Goal: Task Accomplishment & Management: Manage account settings

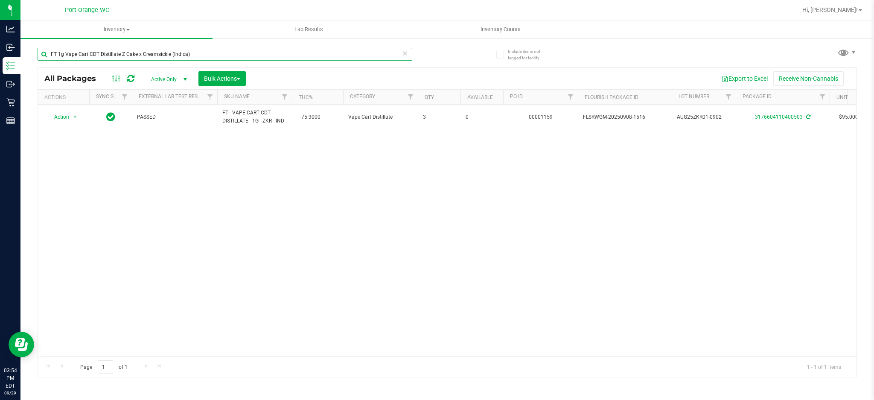
click at [243, 50] on input "FT 1g Vape Cart CDT Distillate Z Cake x Creamsickle (Indica)" at bounding box center [225, 54] width 375 height 13
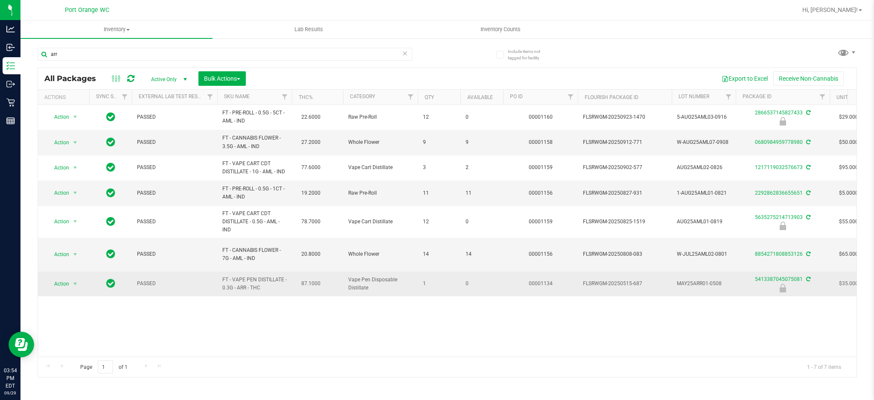
click at [252, 276] on span "FT - VAPE PEN DISTILLATE - 0.3G - ARR - THC" at bounding box center [254, 284] width 64 height 16
copy td "FT - VAPE PEN DISTILLATE - 0.3G - ARR - THC"
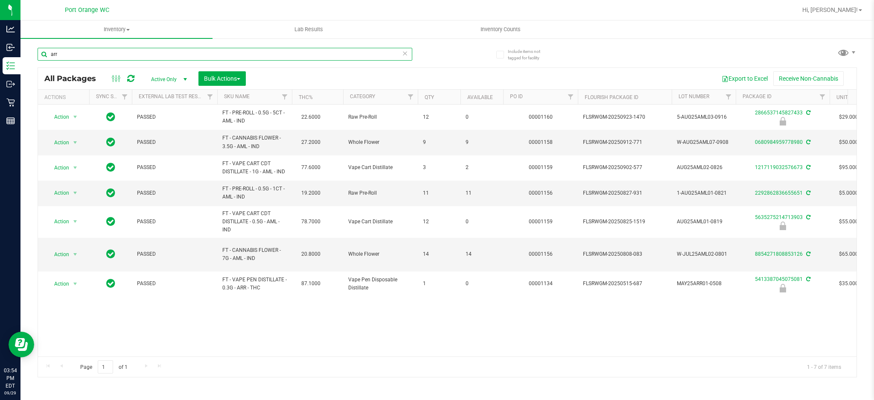
click at [212, 51] on input "arr" at bounding box center [225, 54] width 375 height 13
paste input "FT - VAPE PEN DISTILLATE - 0.3G - ARR - THC"
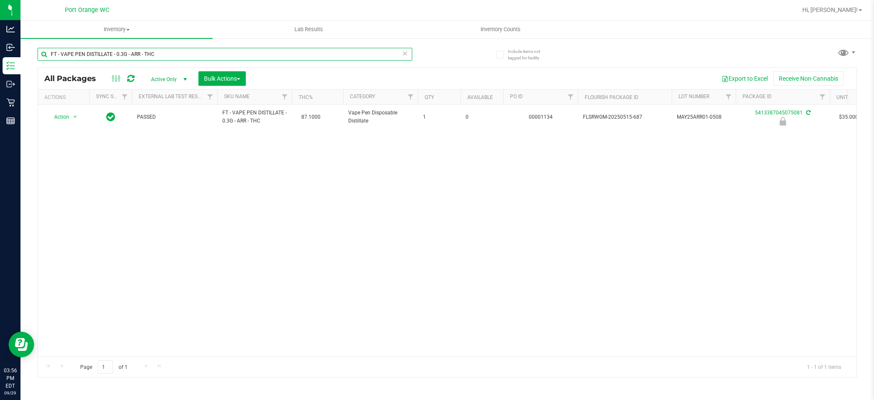
click at [172, 50] on input "FT - VAPE PEN DISTILLATE - 0.3G - ARR - THC" at bounding box center [225, 54] width 375 height 13
paste input "1g Crumble Bosscotti (Indica)"
type input "FT 1g Crumble Bosscotti (Indica)"
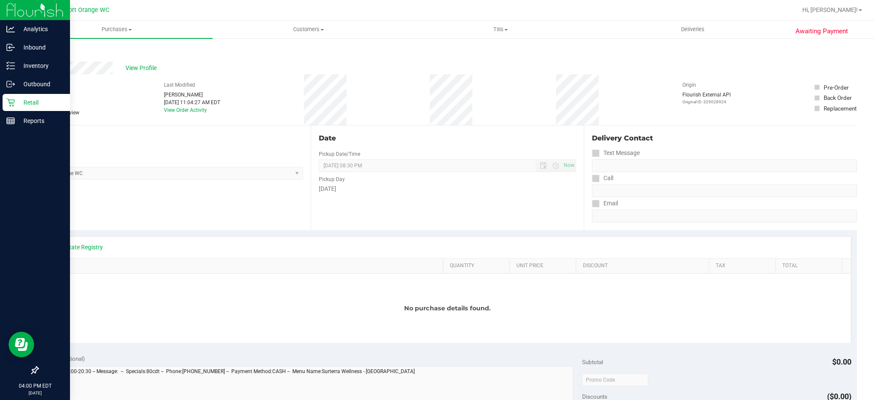
click at [24, 97] on p "Retail" at bounding box center [40, 102] width 51 height 10
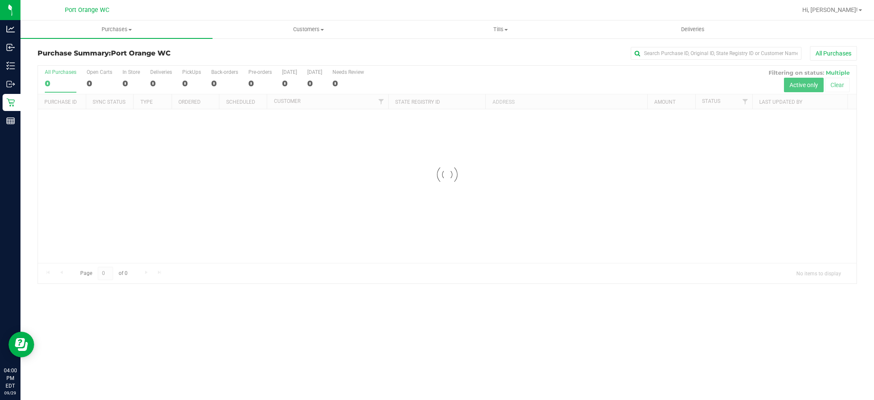
click at [750, 102] on div at bounding box center [447, 175] width 819 height 218
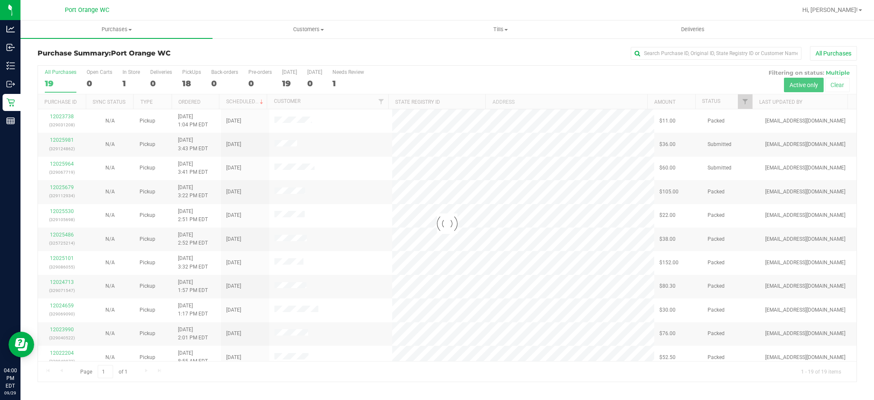
click at [743, 102] on div at bounding box center [447, 224] width 819 height 316
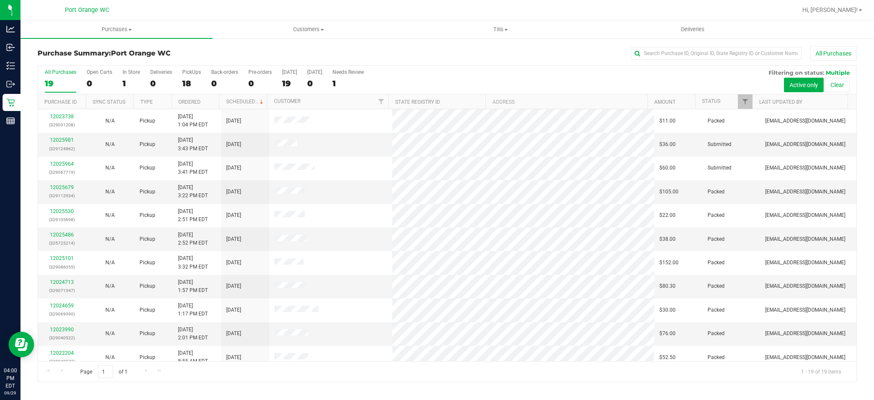
click at [753, 99] on th "Last Updated By" at bounding box center [800, 101] width 95 height 15
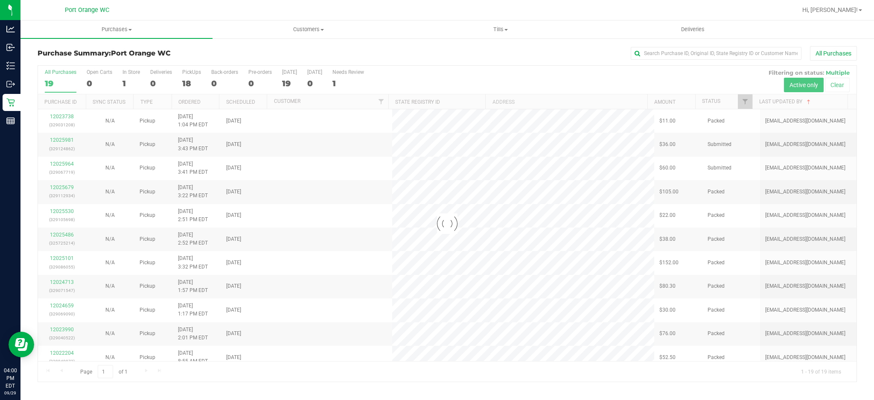
click at [742, 98] on div at bounding box center [447, 224] width 819 height 316
click at [744, 99] on div at bounding box center [447, 224] width 819 height 316
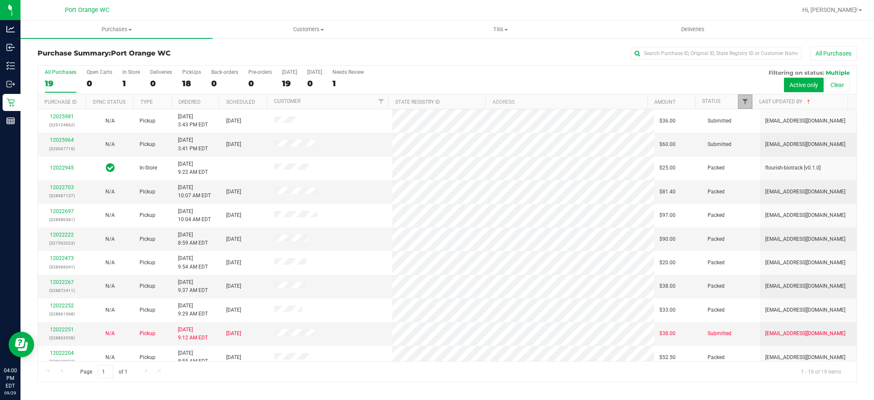
click at [745, 105] on span "Filter" at bounding box center [745, 101] width 7 height 7
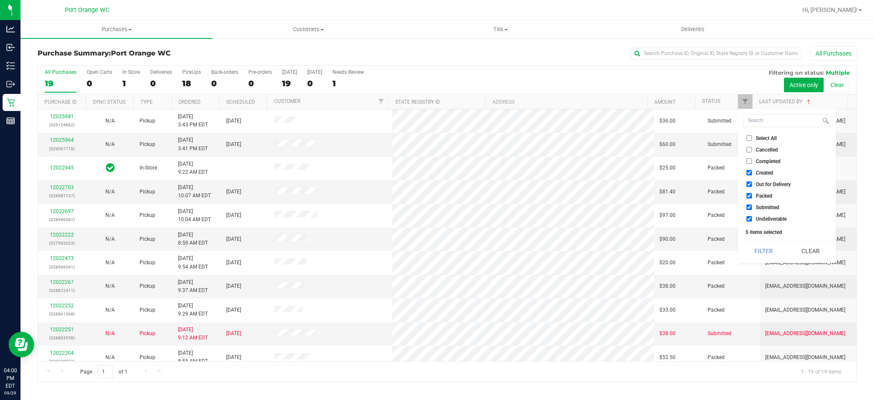
click at [762, 172] on span "Created" at bounding box center [765, 172] width 18 height 5
click at [752, 172] on input "Created" at bounding box center [750, 173] width 6 height 6
checkbox input "false"
click at [767, 187] on span "Out for Delivery" at bounding box center [773, 184] width 35 height 5
click at [752, 187] on input "Out for Delivery" at bounding box center [750, 184] width 6 height 6
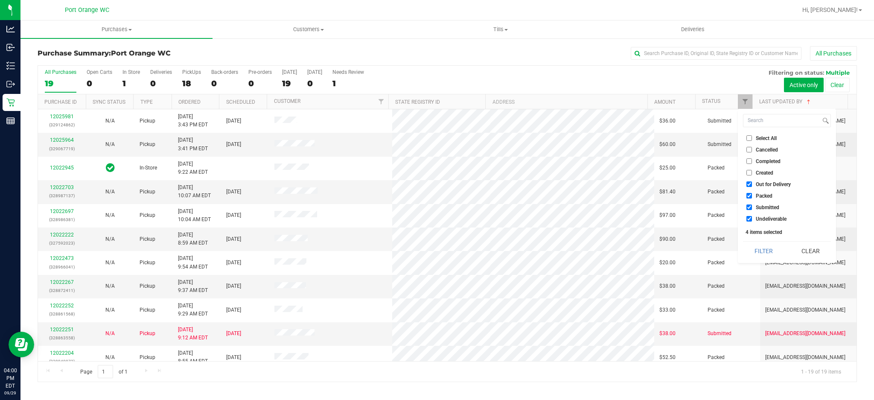
checkbox input "false"
click at [764, 195] on span "Packed" at bounding box center [764, 195] width 17 height 5
click at [752, 195] on input "Packed" at bounding box center [750, 196] width 6 height 6
checkbox input "false"
click at [765, 219] on span "Undeliverable" at bounding box center [771, 218] width 31 height 5
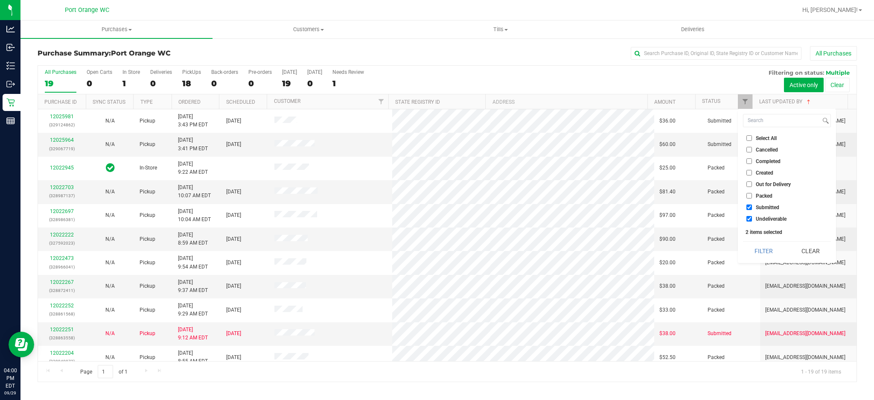
click at [752, 219] on input "Undeliverable" at bounding box center [750, 219] width 6 height 6
checkbox input "false"
click at [770, 249] on button "Filter" at bounding box center [763, 251] width 41 height 19
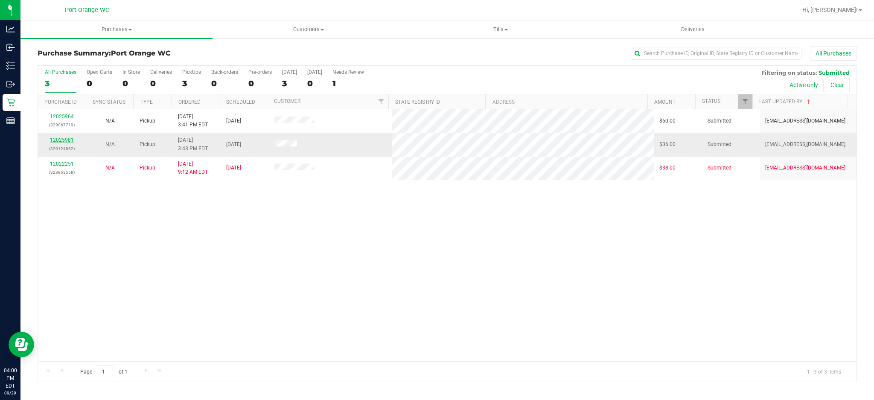
click at [64, 140] on link "12025981" at bounding box center [62, 140] width 24 height 6
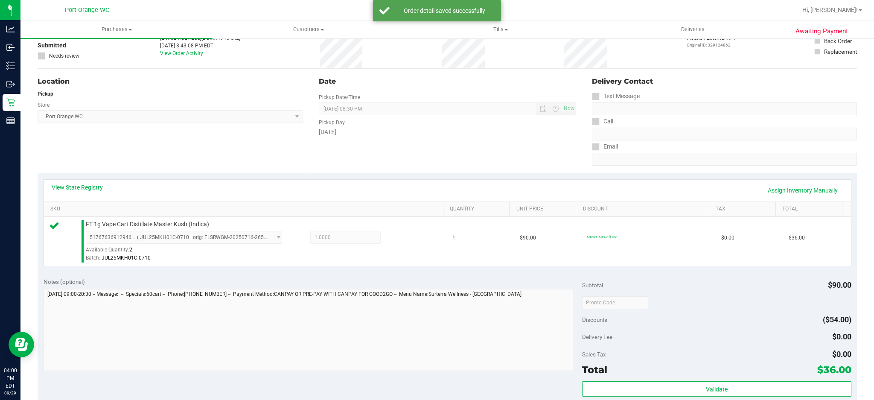
scroll to position [228, 0]
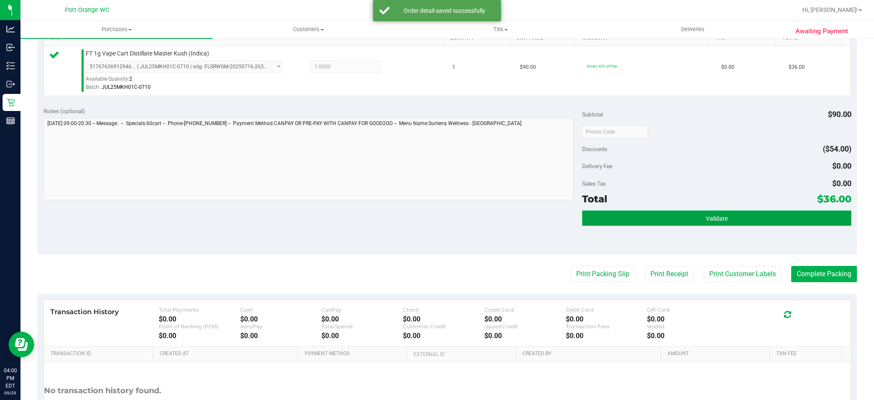
click at [611, 222] on button "Validate" at bounding box center [716, 217] width 269 height 15
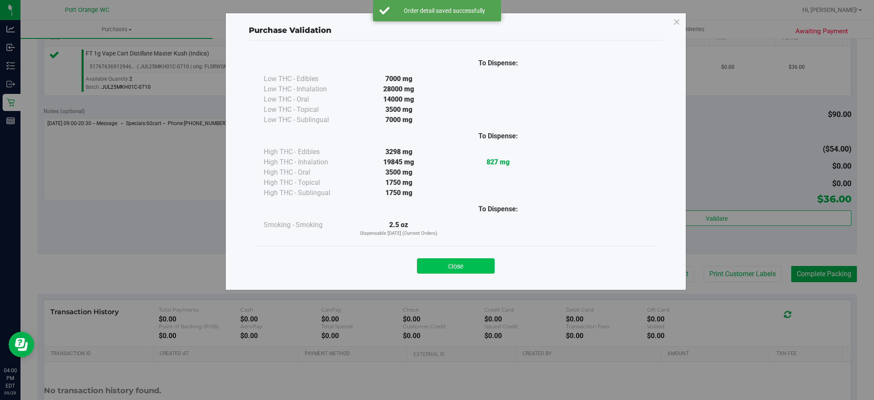
click at [476, 272] on button "Close" at bounding box center [456, 265] width 78 height 15
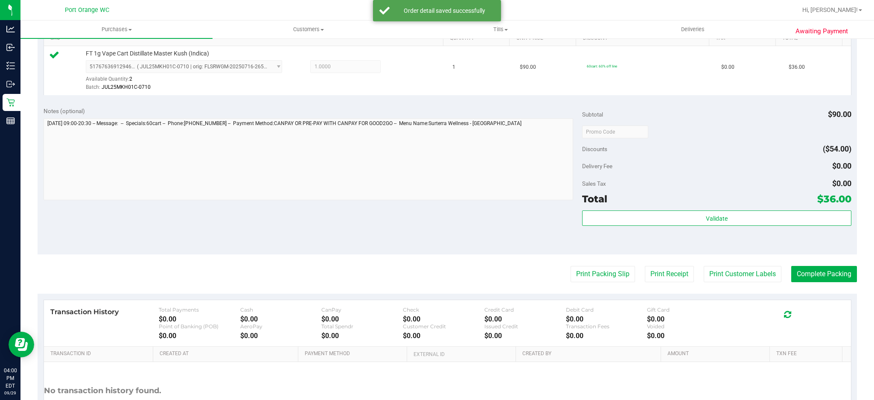
click at [738, 286] on purchase-details "Back Edit Purchase Cancel Purchase View Profile # 12025981 BioTrack ID: - Submi…" at bounding box center [448, 136] width 820 height 635
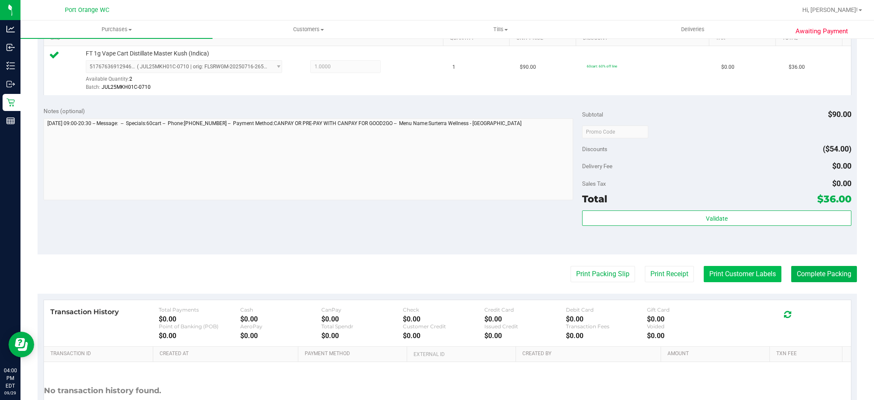
click at [739, 277] on button "Print Customer Labels" at bounding box center [743, 274] width 78 height 16
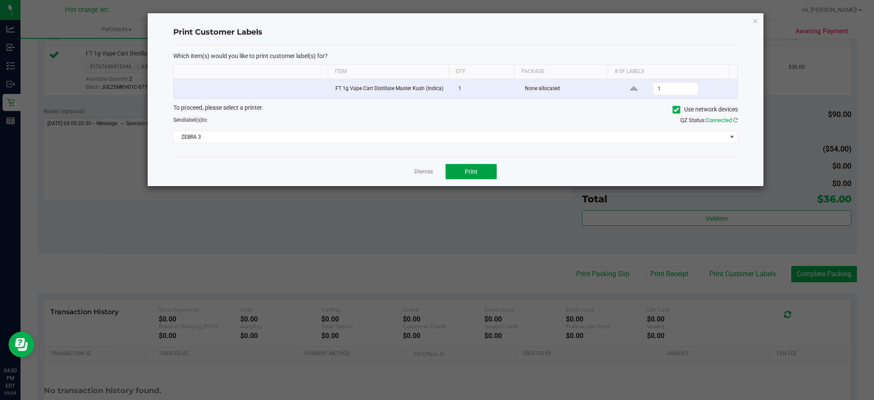
click at [456, 176] on button "Print" at bounding box center [471, 171] width 51 height 15
click at [419, 169] on link "Dismiss" at bounding box center [423, 171] width 18 height 7
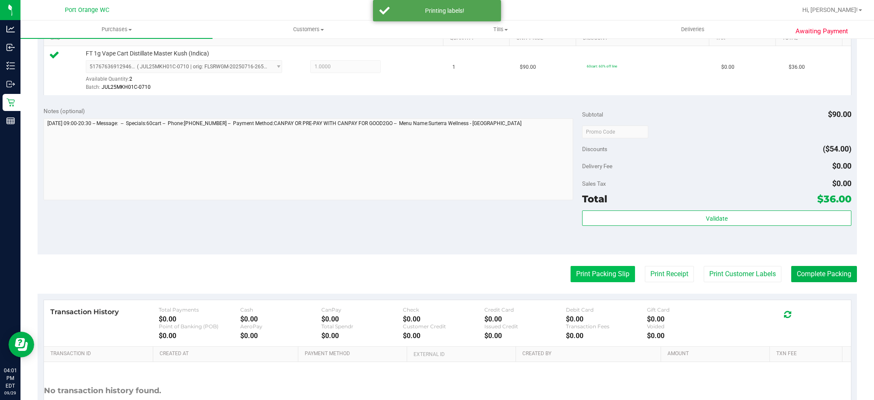
click at [599, 273] on button "Print Packing Slip" at bounding box center [603, 274] width 64 height 16
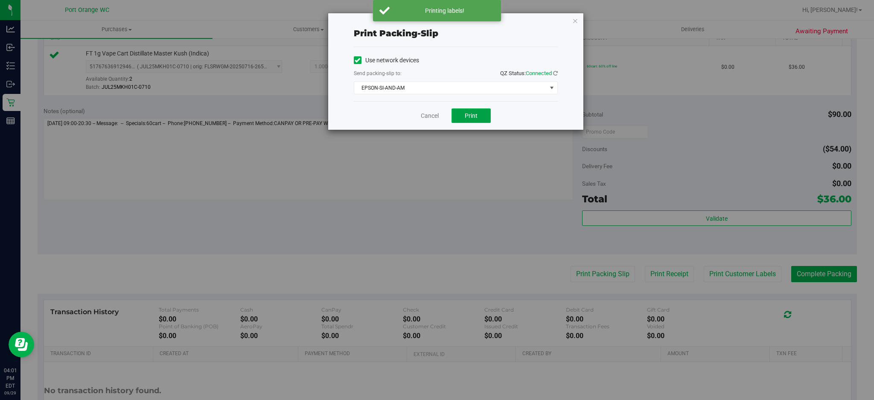
click at [471, 113] on span "Print" at bounding box center [471, 115] width 13 height 7
click at [426, 117] on link "Cancel" at bounding box center [430, 115] width 18 height 9
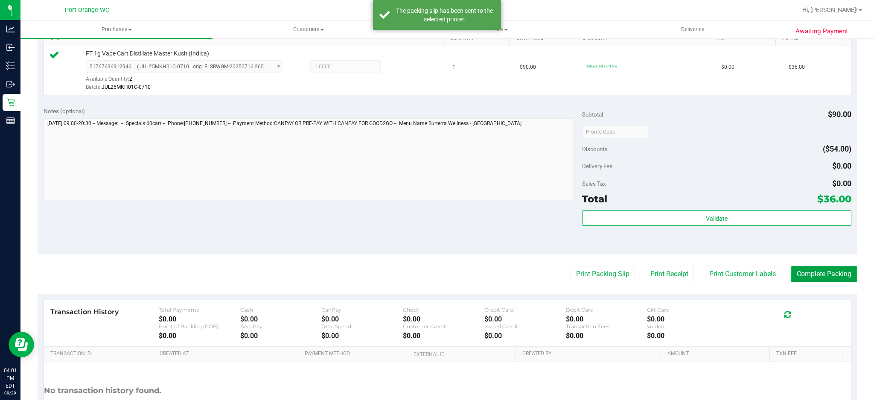
click at [832, 278] on button "Complete Packing" at bounding box center [824, 274] width 66 height 16
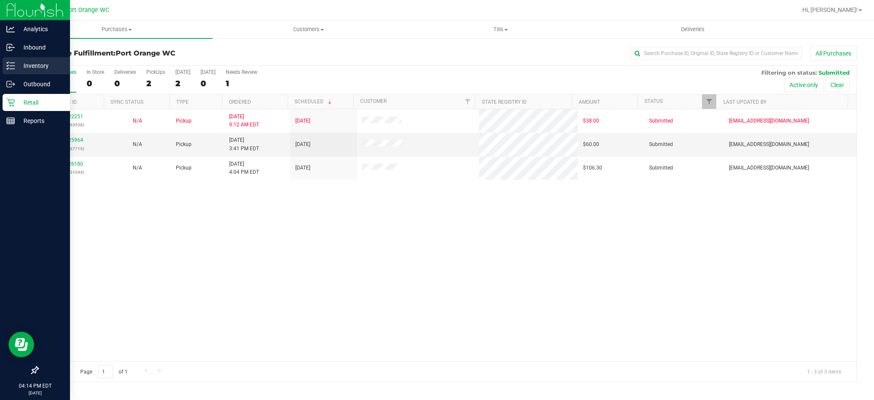
click at [10, 69] on line at bounding box center [12, 69] width 5 height 0
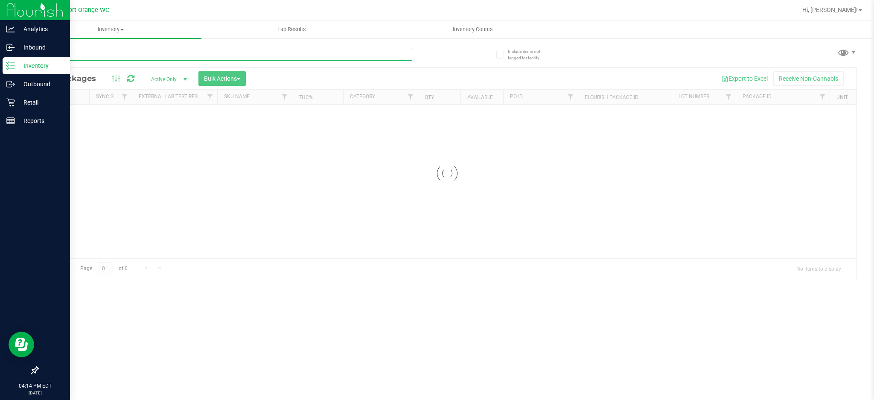
click at [175, 53] on input "text" at bounding box center [225, 54] width 375 height 13
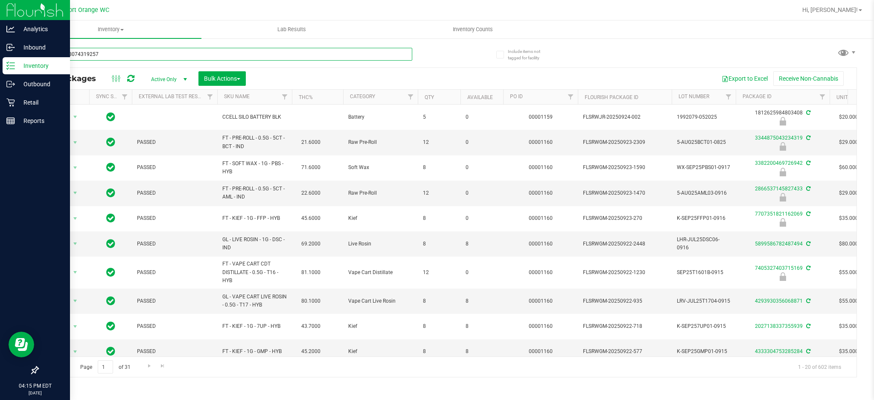
type input "7756648074319257"
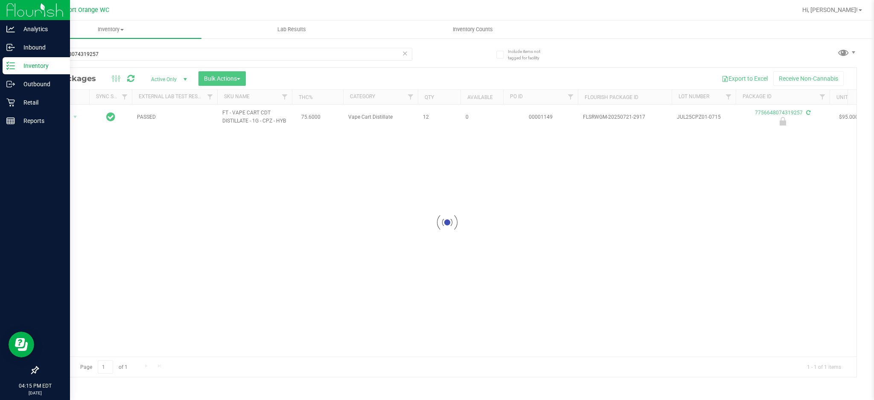
click at [65, 119] on div at bounding box center [447, 222] width 819 height 309
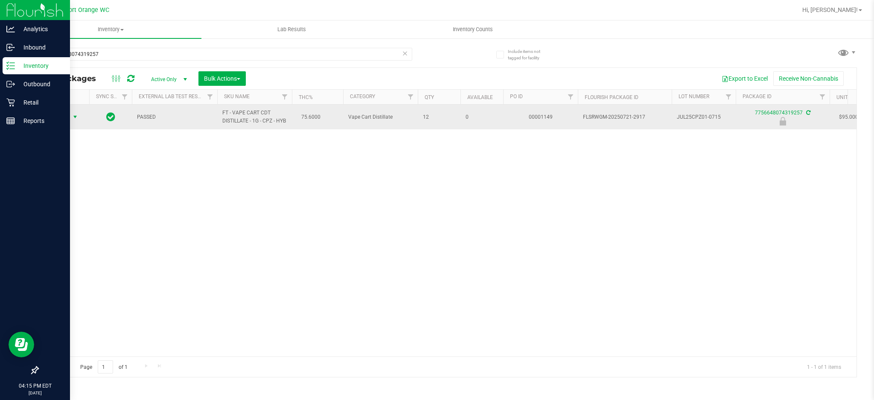
click at [75, 117] on span "select" at bounding box center [75, 117] width 7 height 7
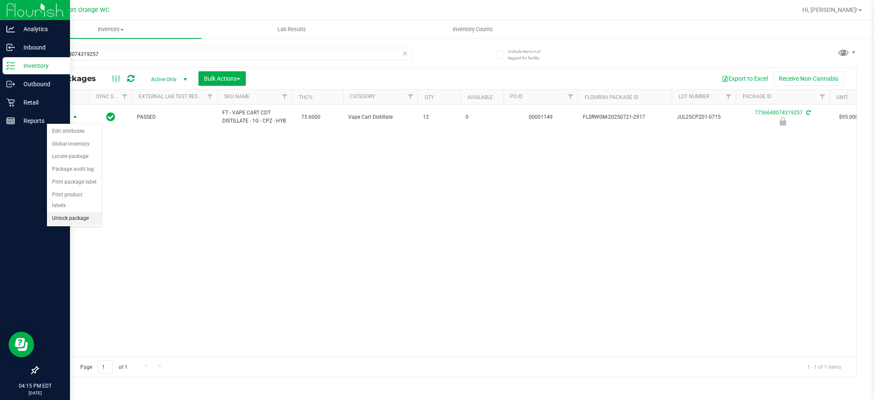
click at [75, 224] on li "Unlock package" at bounding box center [74, 218] width 55 height 13
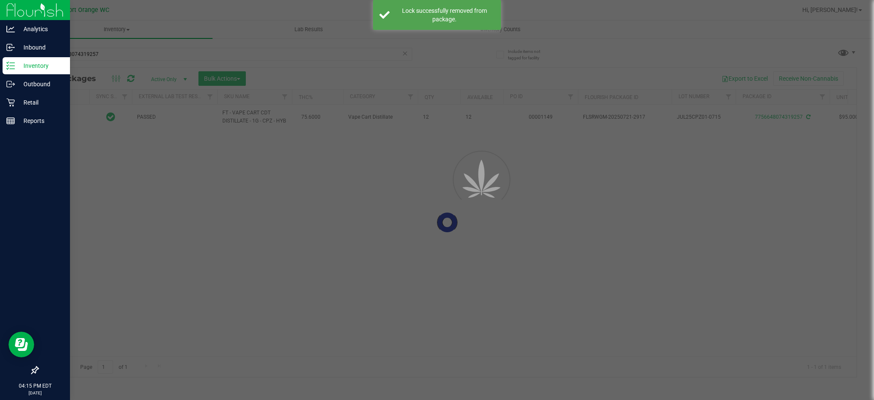
click at [130, 60] on div at bounding box center [437, 200] width 874 height 400
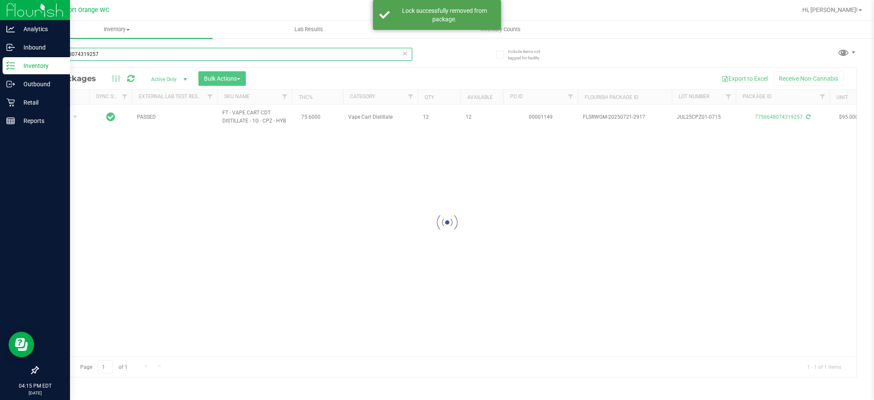
click at [155, 53] on input "7756648074319257" at bounding box center [225, 54] width 375 height 13
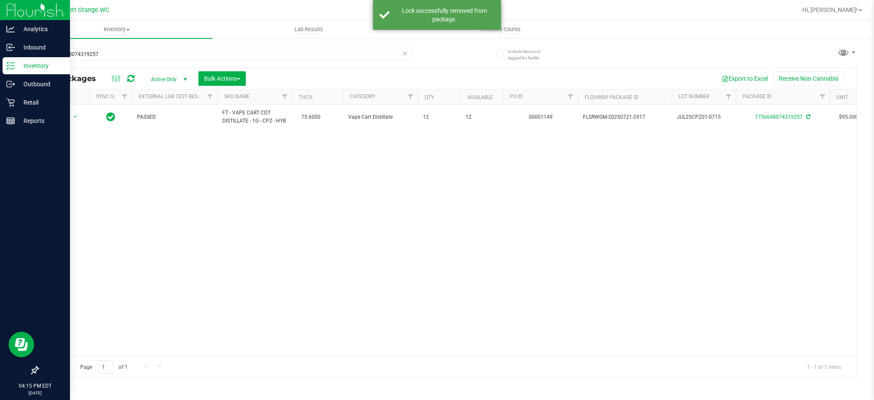
click at [403, 58] on icon at bounding box center [405, 53] width 6 height 10
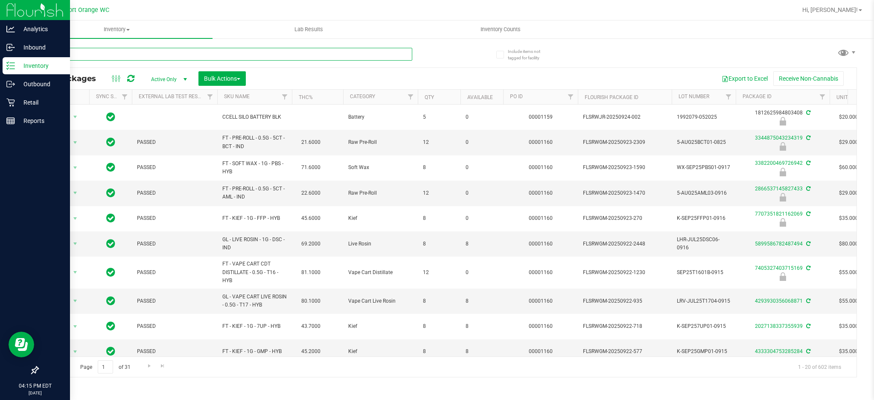
click at [189, 55] on input "text" at bounding box center [225, 54] width 375 height 13
type input "1956749311403307"
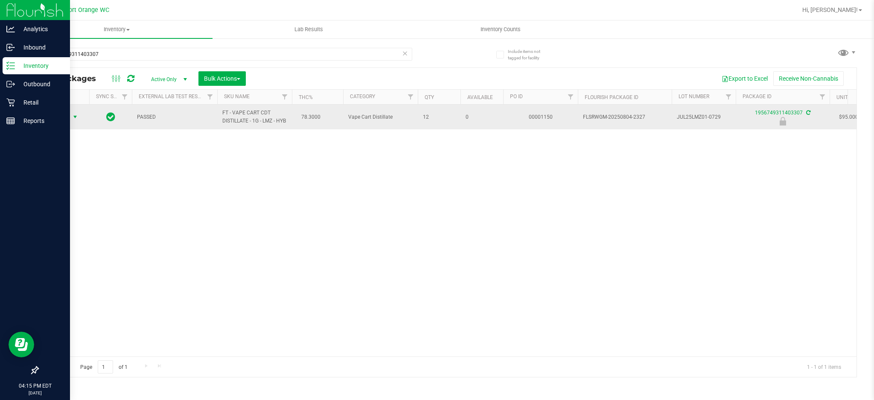
click at [74, 117] on span "select" at bounding box center [75, 117] width 7 height 7
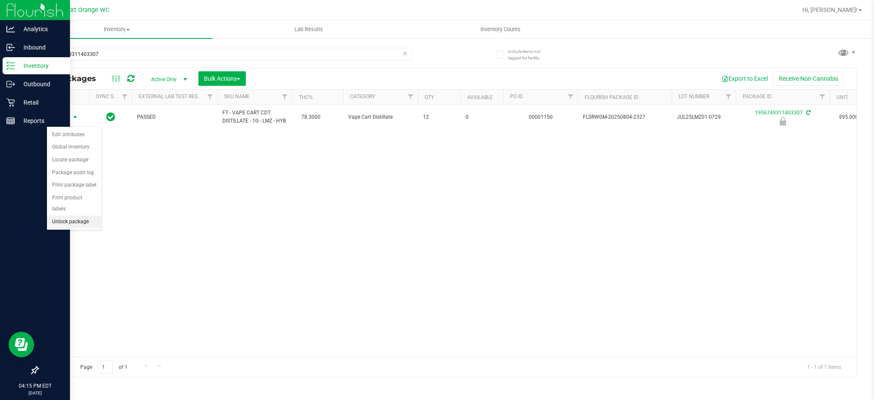
click at [90, 226] on li "Unlock package" at bounding box center [74, 222] width 55 height 13
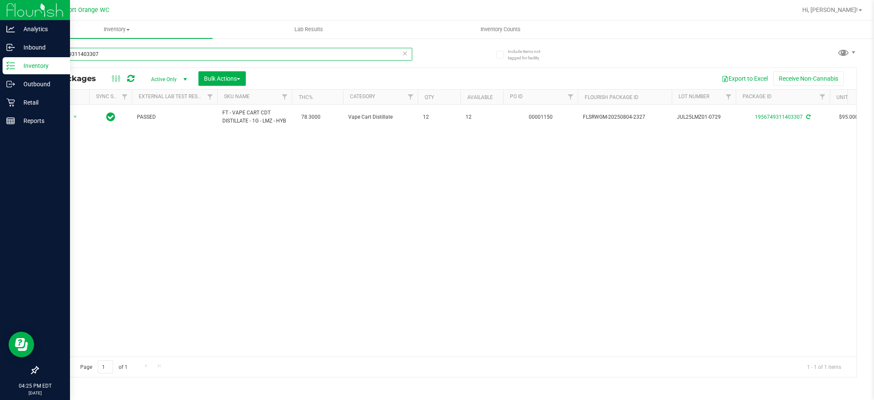
click at [96, 50] on input "1956749311403307" at bounding box center [225, 54] width 375 height 13
type input "5-AUG25SEL01-0910"
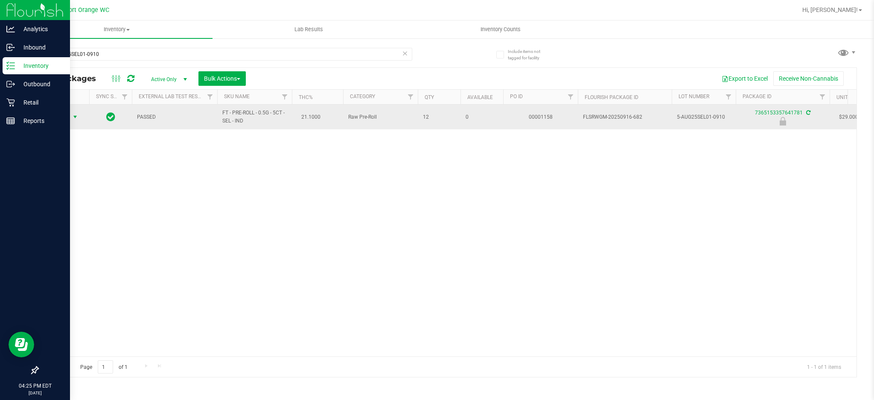
click at [72, 114] on span "select" at bounding box center [75, 117] width 7 height 7
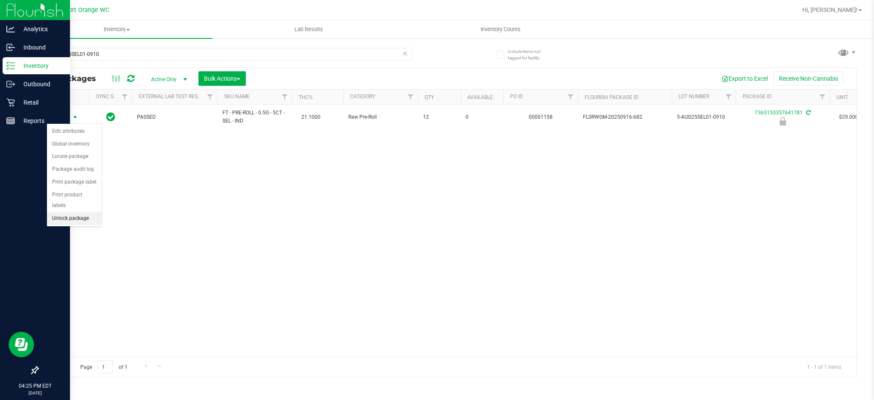
click at [67, 215] on li "Unlock package" at bounding box center [74, 218] width 55 height 13
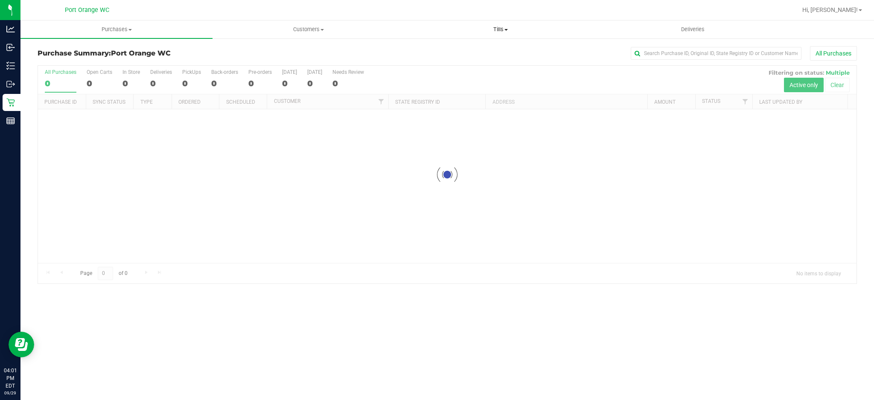
click at [492, 29] on span "Tills" at bounding box center [500, 30] width 191 height 8
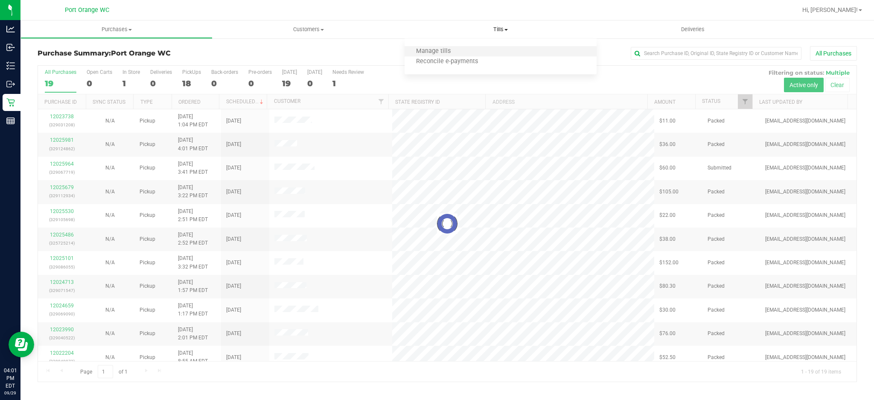
click at [496, 54] on li "Manage tills" at bounding box center [501, 52] width 192 height 10
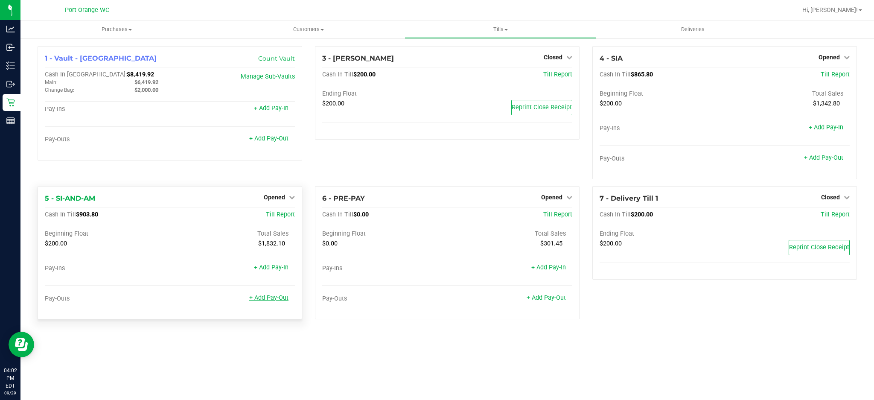
click at [262, 298] on link "+ Add Pay-Out" at bounding box center [268, 297] width 39 height 7
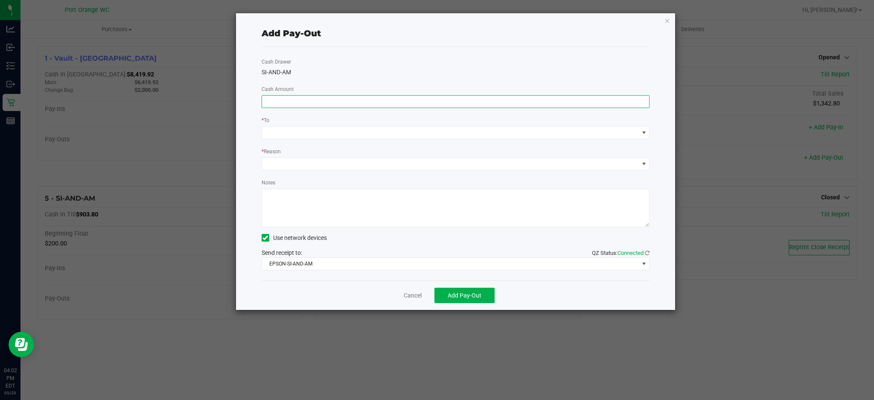
click at [415, 105] on input at bounding box center [456, 102] width 388 height 12
type input "$700.00"
click at [376, 130] on span at bounding box center [450, 133] width 377 height 12
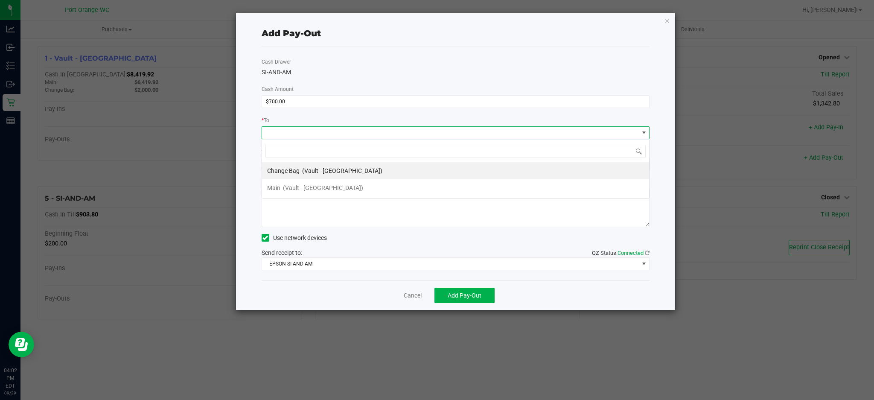
scroll to position [13, 388]
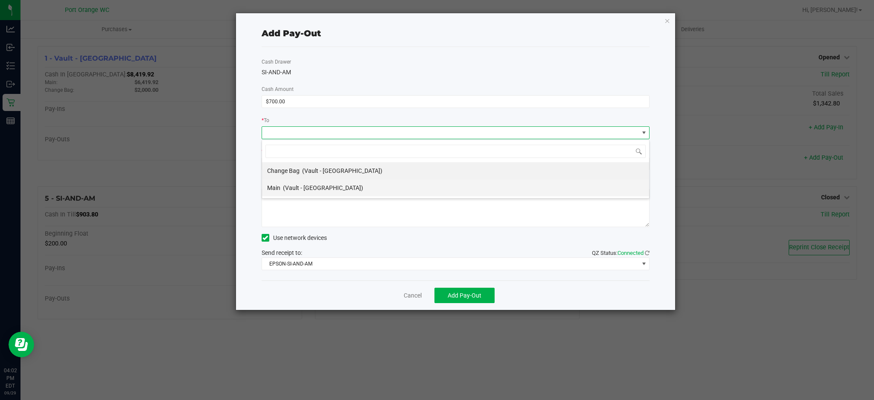
click at [359, 184] on li "Main (Vault - Port Orange)" at bounding box center [455, 187] width 387 height 17
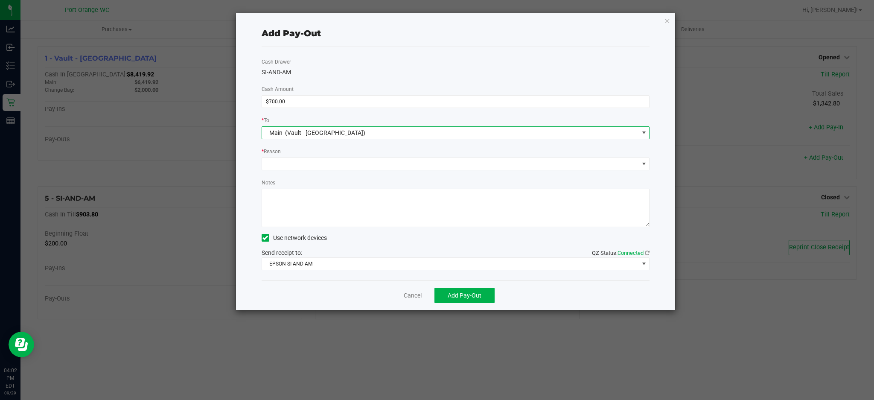
click at [347, 173] on div "Cash Drawer SI-AND-AM Cash Amount $700.00 * To Main (Vault - Port Orange) * Rea…" at bounding box center [456, 163] width 388 height 233
click at [341, 165] on span at bounding box center [450, 164] width 377 height 12
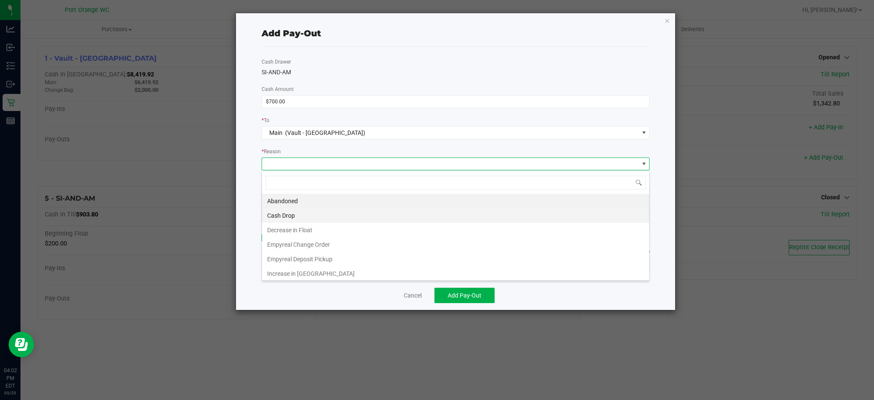
click at [323, 214] on li "Cash Drop" at bounding box center [455, 215] width 387 height 15
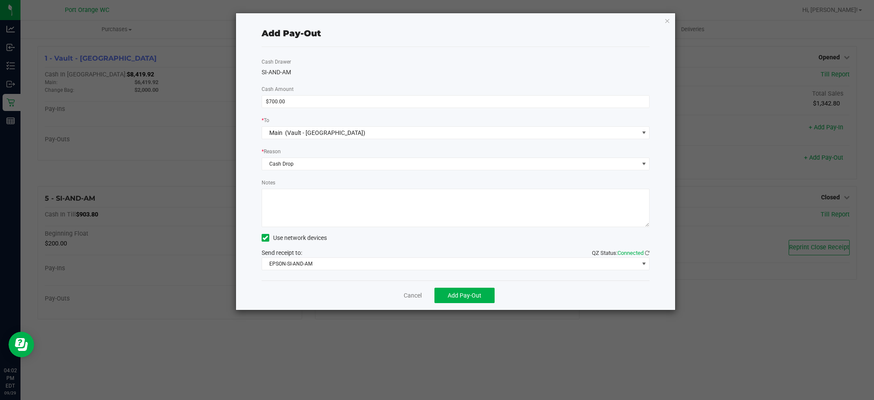
click at [324, 196] on textarea "Notes" at bounding box center [456, 208] width 388 height 38
type textarea "ps"
click at [455, 301] on button "Add Pay-Out" at bounding box center [465, 295] width 60 height 15
click at [413, 295] on link "Dismiss" at bounding box center [410, 295] width 20 height 9
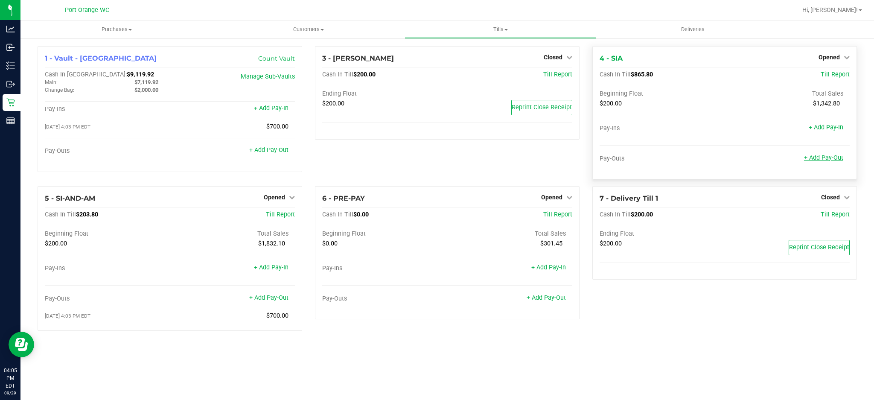
click at [815, 156] on link "+ Add Pay-Out" at bounding box center [823, 157] width 39 height 7
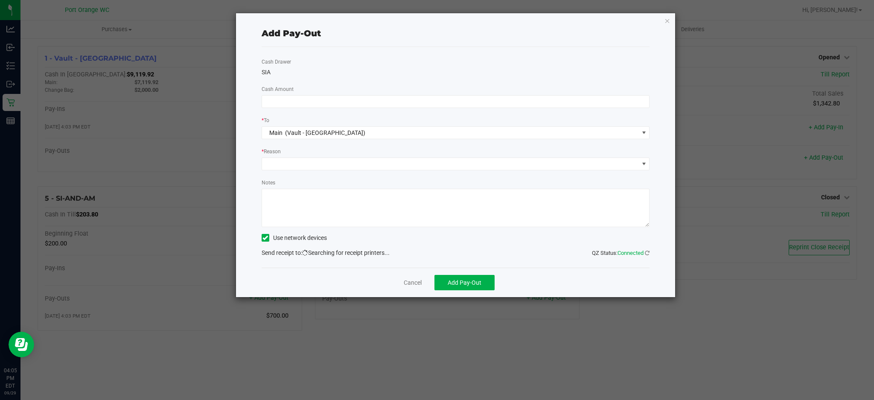
click at [596, 108] on div "Cash Drawer SIA Cash Amount * To Main (Vault - Port Orange) * Reason Notes Use …" at bounding box center [456, 157] width 388 height 221
click at [593, 101] on input at bounding box center [456, 102] width 388 height 12
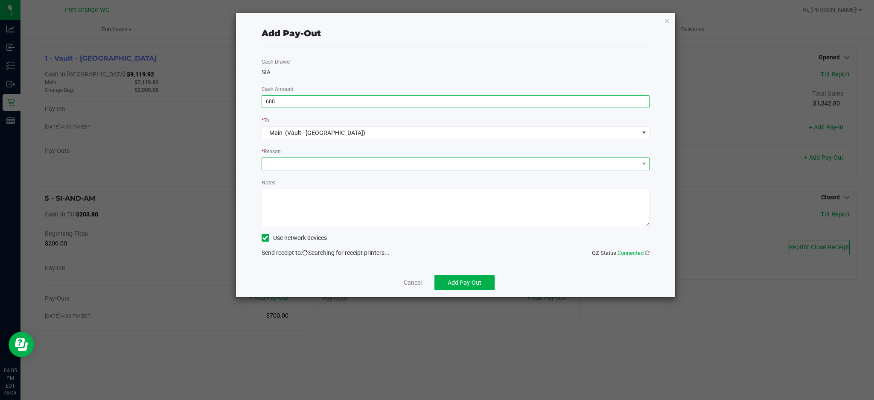
type input "$600.00"
click at [437, 168] on span at bounding box center [450, 164] width 377 height 12
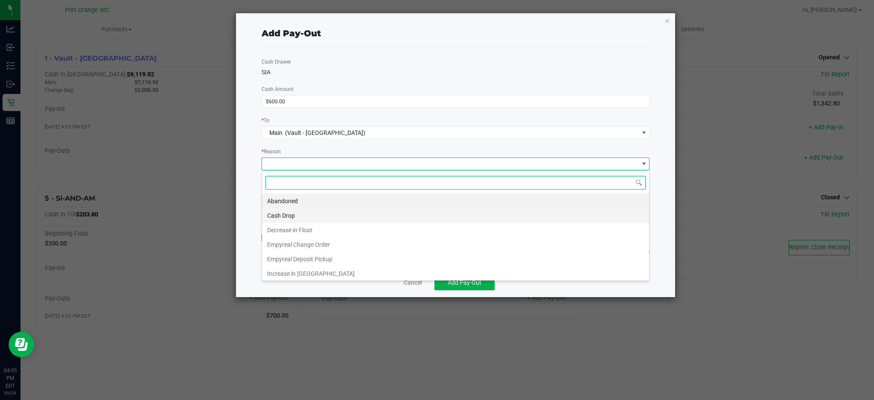
click at [405, 212] on li "Cash Drop" at bounding box center [455, 215] width 387 height 15
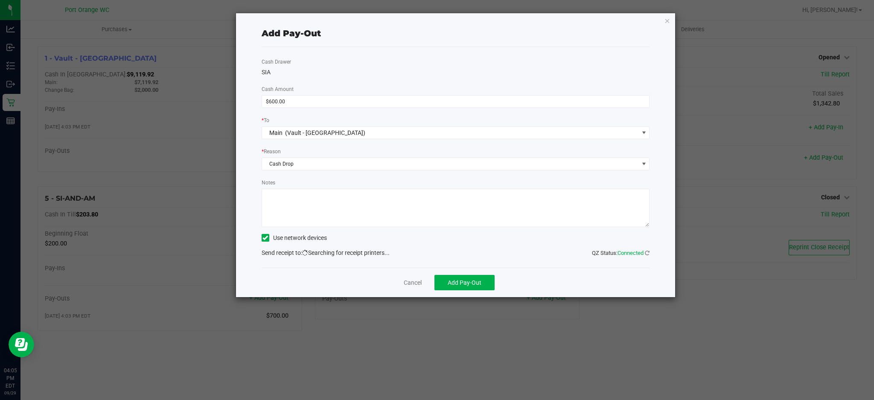
click at [406, 210] on textarea "Notes" at bounding box center [456, 208] width 388 height 38
type textarea "ps"
click at [411, 284] on link "Cancel" at bounding box center [413, 282] width 18 height 9
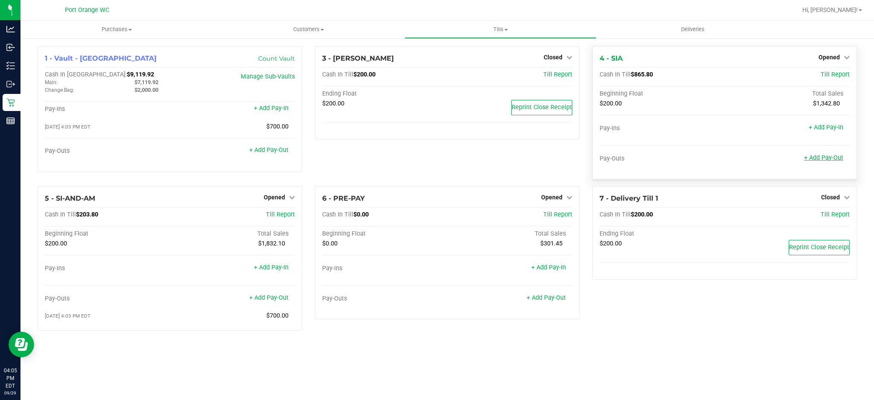
click at [823, 160] on link "+ Add Pay-Out" at bounding box center [823, 157] width 39 height 7
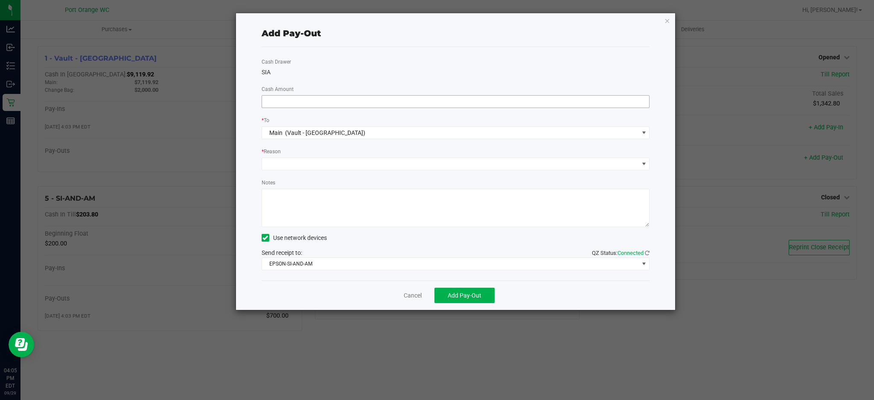
click at [492, 101] on input at bounding box center [456, 102] width 388 height 12
type input "$600.00"
drag, startPoint x: 382, startPoint y: 179, endPoint x: 379, endPoint y: 173, distance: 7.5
click at [379, 174] on div "Cash Drawer SIA Cash Amount $600.00 * To Main (Vault - Port Orange) * Reason No…" at bounding box center [456, 163] width 388 height 233
click at [373, 164] on span at bounding box center [450, 164] width 377 height 12
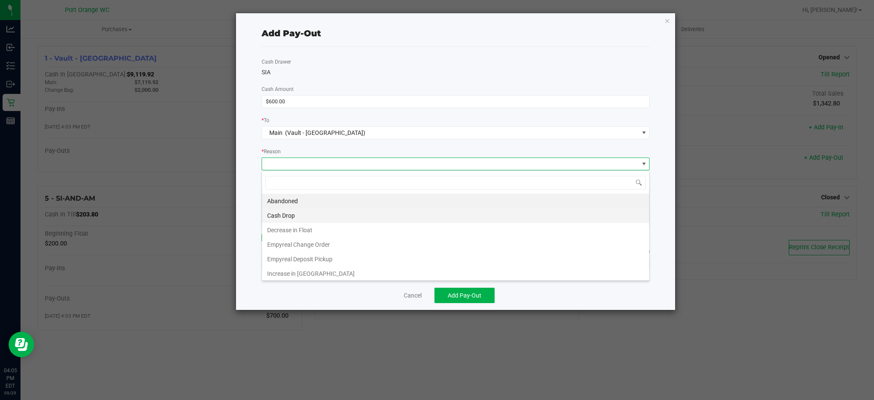
click at [337, 221] on li "Cash Drop" at bounding box center [455, 215] width 387 height 15
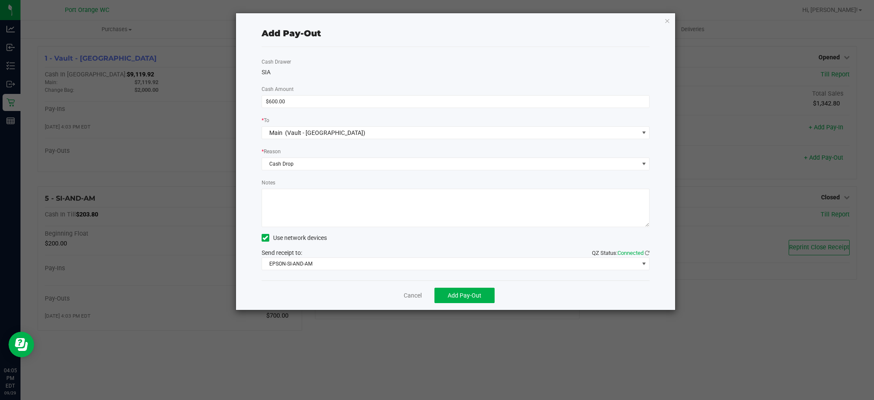
click at [338, 218] on textarea "Notes" at bounding box center [456, 208] width 388 height 38
type textarea "ps"
click at [460, 292] on button "Add Pay-Out" at bounding box center [465, 295] width 60 height 15
